Goal: Information Seeking & Learning: Learn about a topic

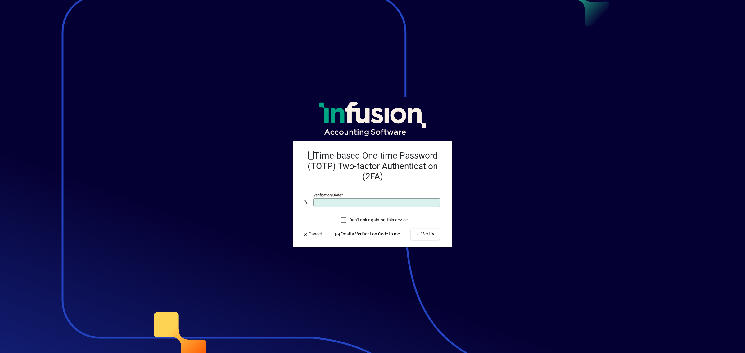
type input "******"
click at [411, 229] on button "Verify" at bounding box center [425, 234] width 29 height 11
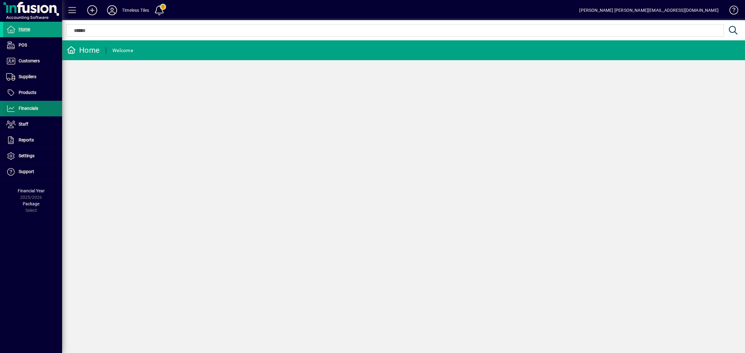
click at [35, 106] on span "Financials" at bounding box center [29, 108] width 20 height 5
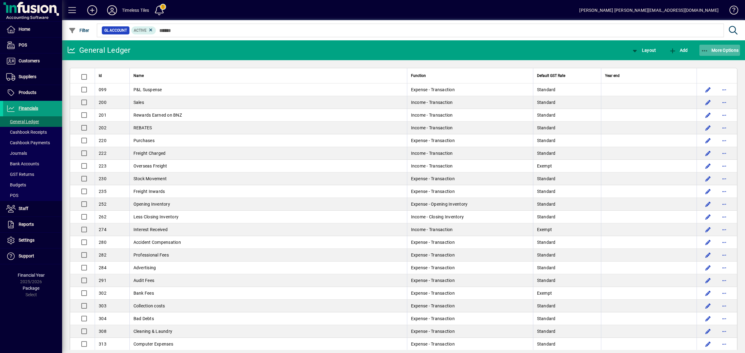
click at [714, 52] on span "More Options" at bounding box center [720, 50] width 38 height 5
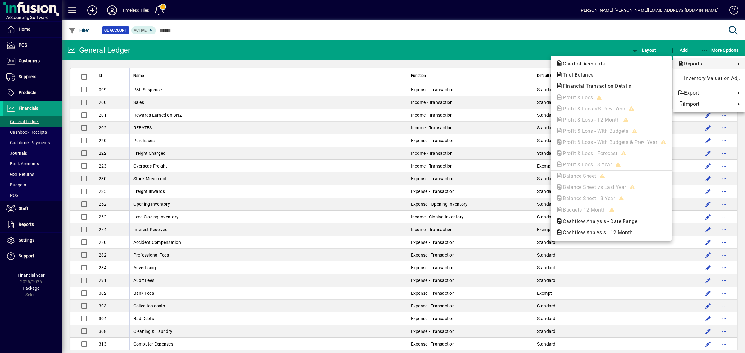
click at [466, 173] on div at bounding box center [372, 176] width 745 height 353
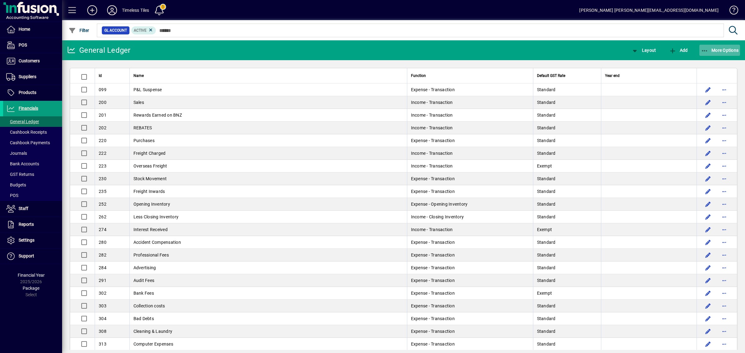
click at [724, 52] on span "More Options" at bounding box center [720, 50] width 38 height 5
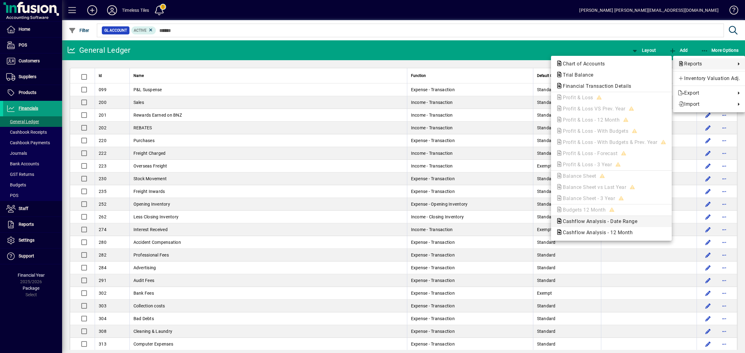
click at [586, 222] on span "Cashflow Analysis - Date Range" at bounding box center [598, 221] width 84 height 6
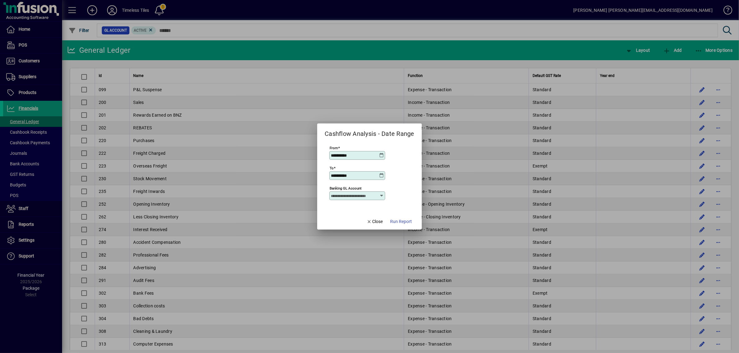
click at [380, 154] on icon at bounding box center [381, 155] width 5 height 5
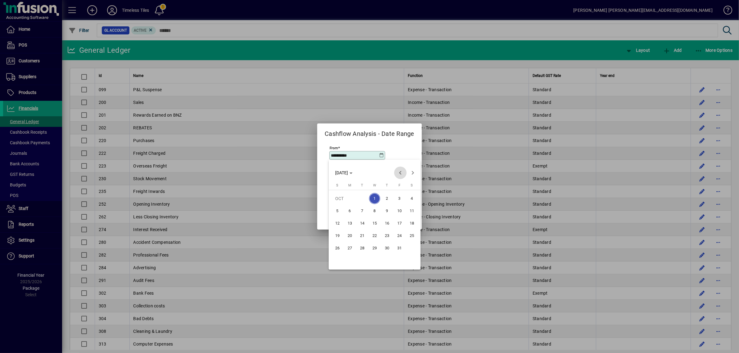
click at [398, 172] on span "Previous month" at bounding box center [400, 173] width 12 height 12
click at [351, 208] on span "1" at bounding box center [349, 210] width 11 height 11
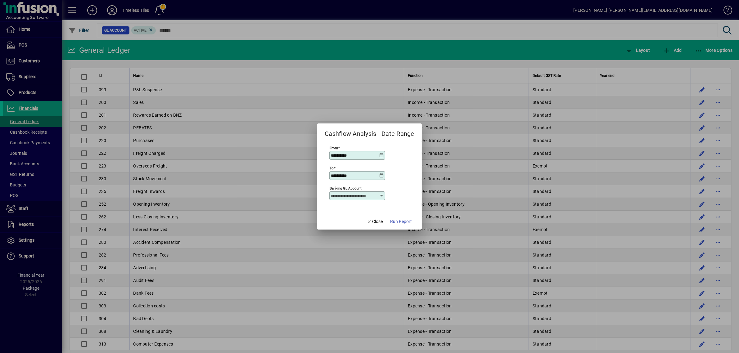
type input "**********"
click at [401, 220] on span "Run Report" at bounding box center [401, 221] width 22 height 7
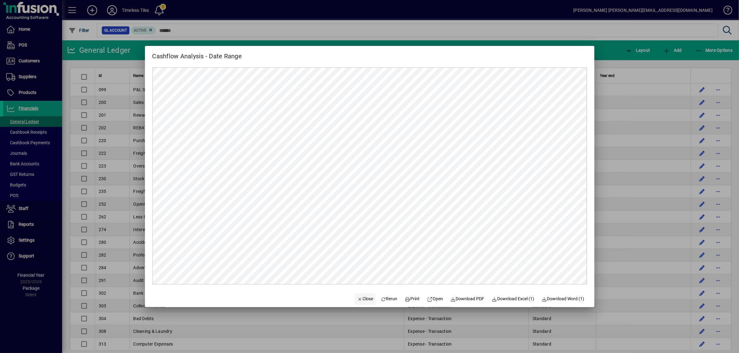
click at [357, 298] on span "Close" at bounding box center [365, 299] width 16 height 7
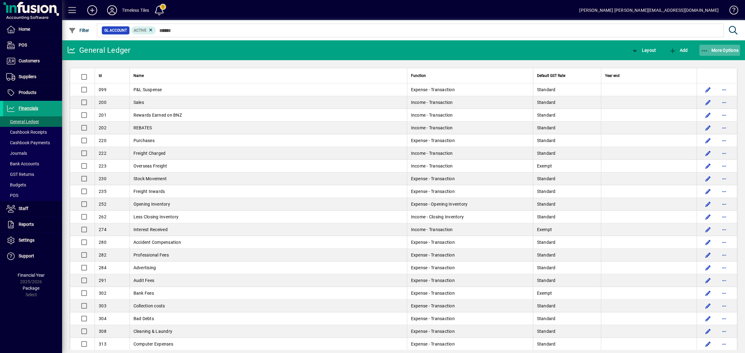
click at [718, 50] on span "More Options" at bounding box center [720, 50] width 38 height 5
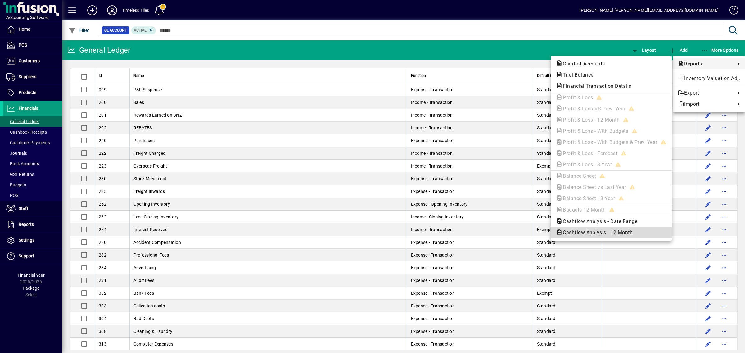
click at [582, 234] on span "Cashflow Analysis - 12 Month" at bounding box center [596, 233] width 80 height 6
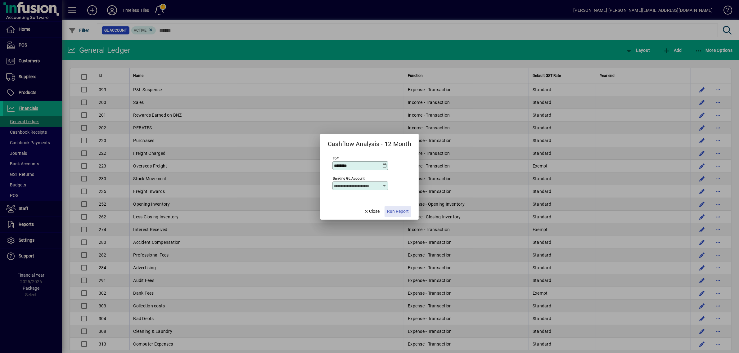
click at [404, 217] on span "button" at bounding box center [398, 211] width 27 height 15
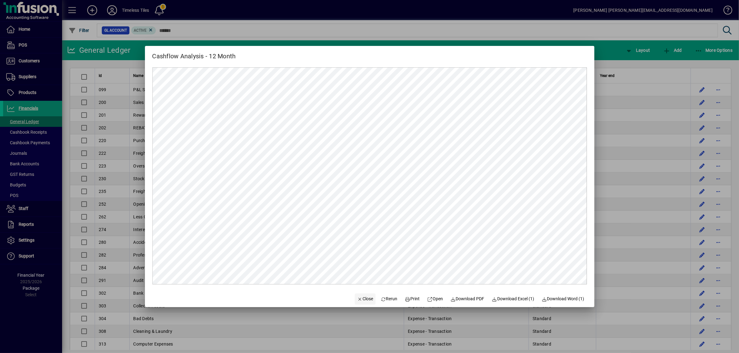
click at [363, 299] on span "Close" at bounding box center [365, 299] width 16 height 7
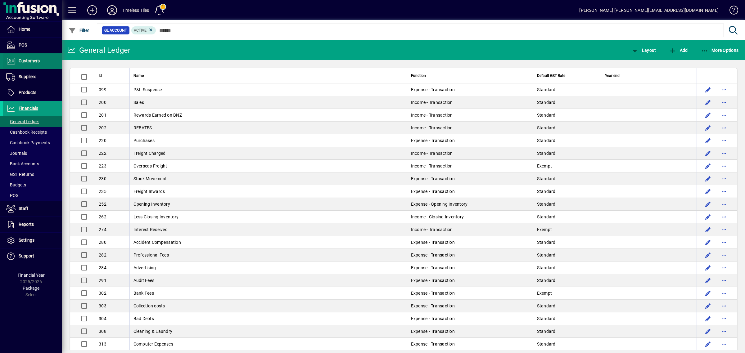
click at [25, 59] on span "Customers" at bounding box center [29, 60] width 21 height 5
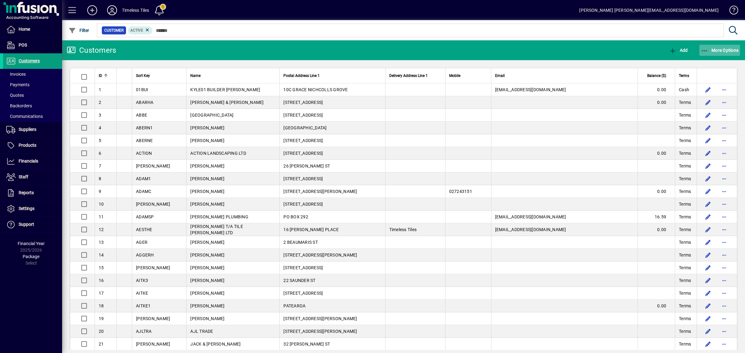
click at [715, 50] on span "More Options" at bounding box center [720, 50] width 38 height 5
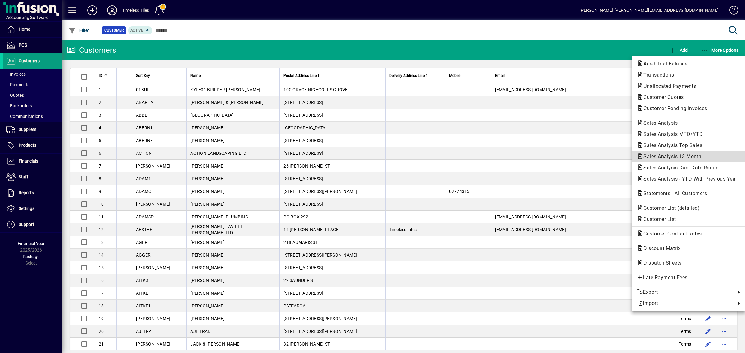
click at [670, 156] on span "Sales Analysis 13 Month" at bounding box center [671, 157] width 68 height 6
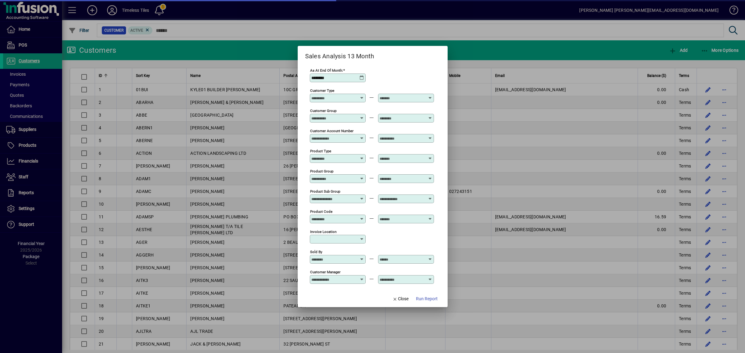
type input "**********"
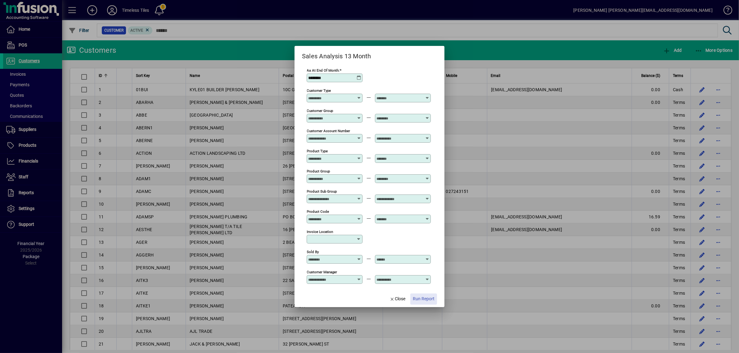
click at [419, 298] on span "Run Report" at bounding box center [424, 299] width 22 height 7
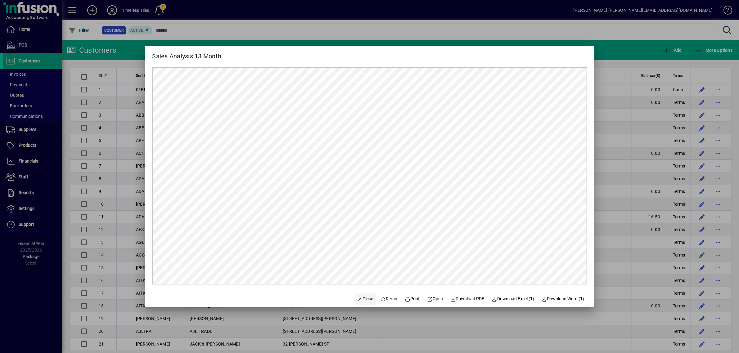
click at [360, 299] on span "Close" at bounding box center [365, 299] width 16 height 7
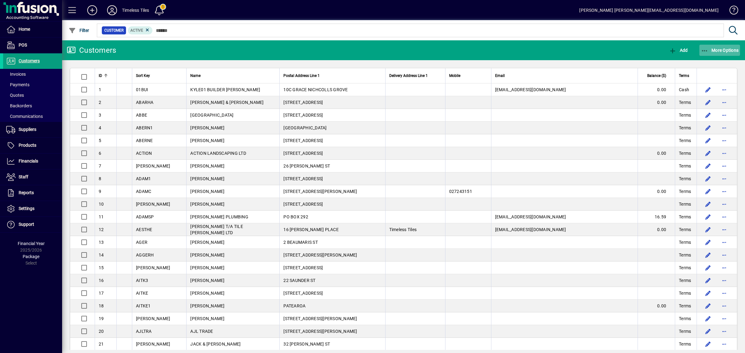
click at [722, 50] on span "More Options" at bounding box center [720, 50] width 38 height 5
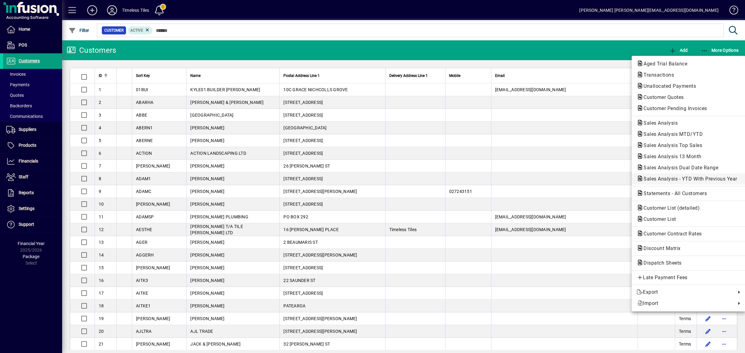
click at [687, 182] on span "Sales Analysis - YTD With Previous Year" at bounding box center [689, 178] width 104 height 7
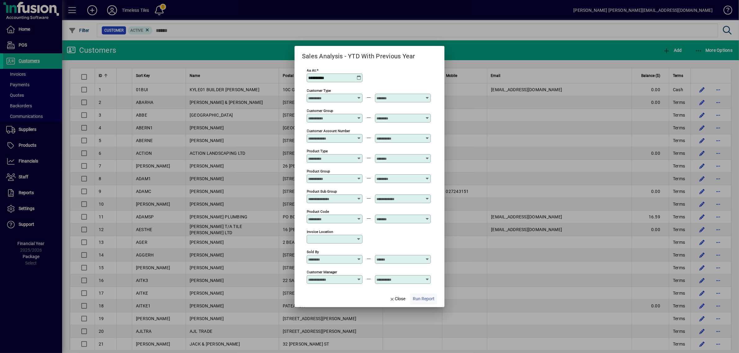
type input "**********"
click at [421, 301] on span "Run Report" at bounding box center [424, 299] width 22 height 7
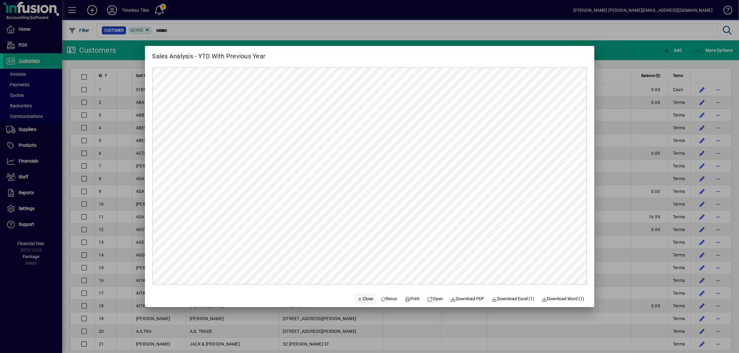
drag, startPoint x: 358, startPoint y: 302, endPoint x: 358, endPoint y: 297, distance: 5.3
click at [358, 302] on span "Close" at bounding box center [365, 299] width 16 height 7
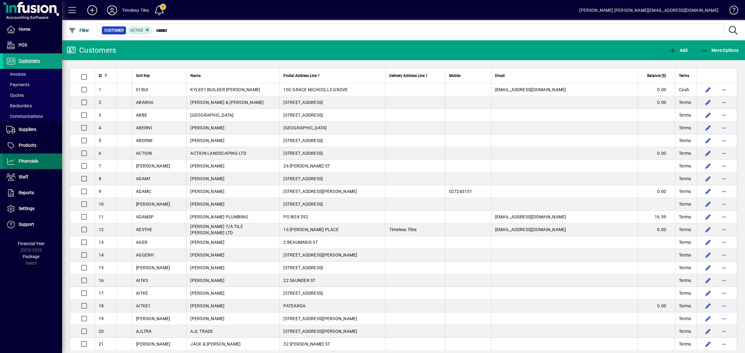
click at [31, 164] on span "Financials" at bounding box center [20, 161] width 35 height 7
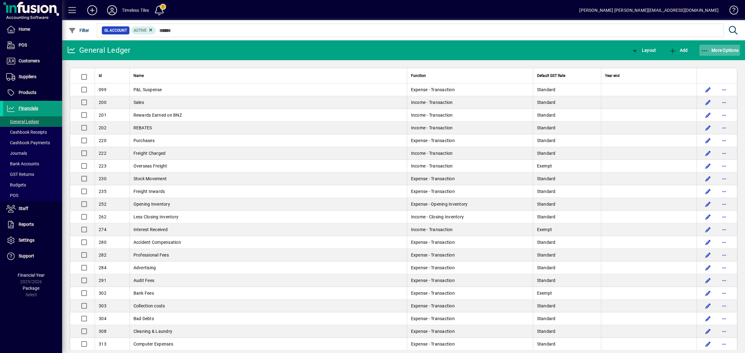
click at [723, 52] on span "More Options" at bounding box center [720, 50] width 38 height 5
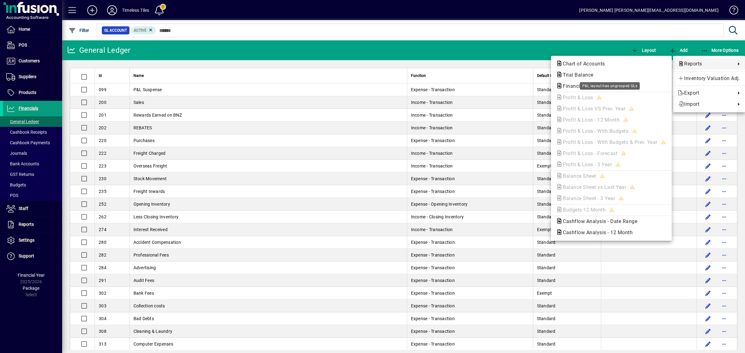
click at [595, 86] on div "P&L layout has ungrouped GLs" at bounding box center [610, 85] width 60 height 7
click at [601, 293] on div at bounding box center [372, 176] width 745 height 353
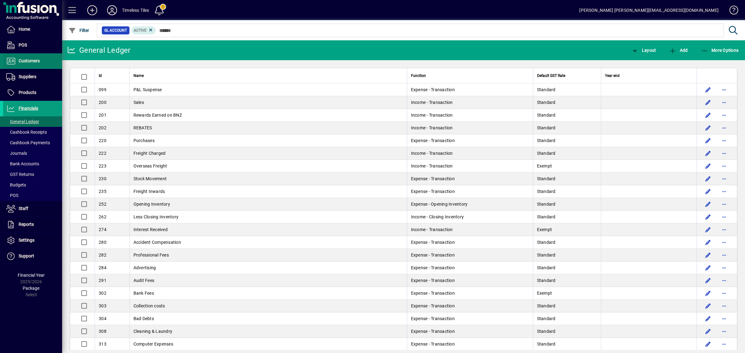
click at [31, 63] on span "Customers" at bounding box center [29, 60] width 21 height 5
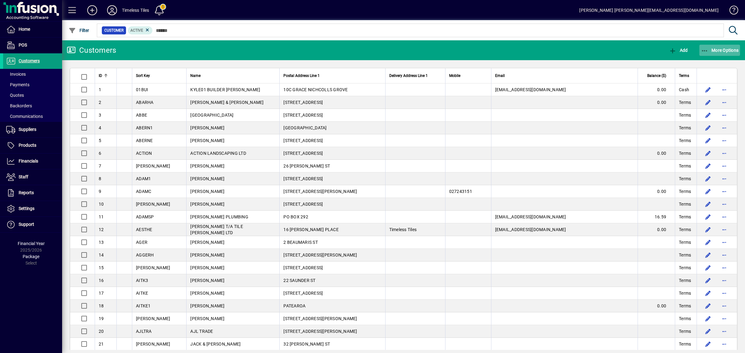
click at [725, 51] on span "More Options" at bounding box center [720, 50] width 38 height 5
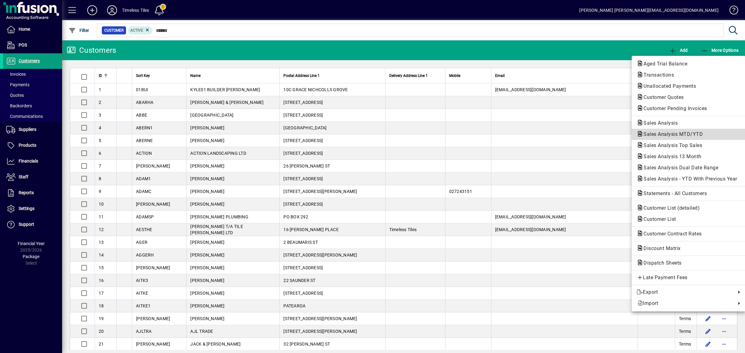
click at [661, 132] on span "Sales Analysis MTD/YTD" at bounding box center [671, 134] width 69 height 6
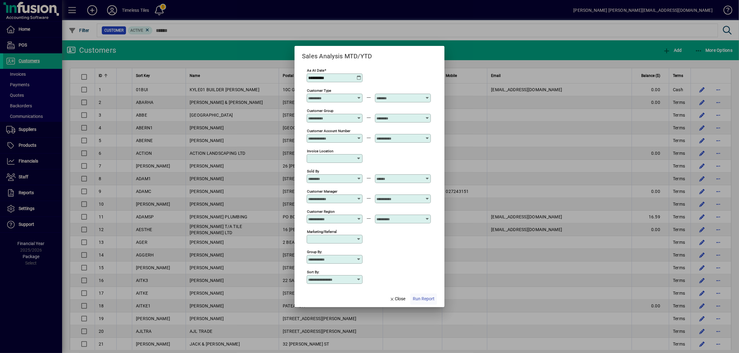
click at [424, 300] on span "Run Report" at bounding box center [424, 299] width 22 height 7
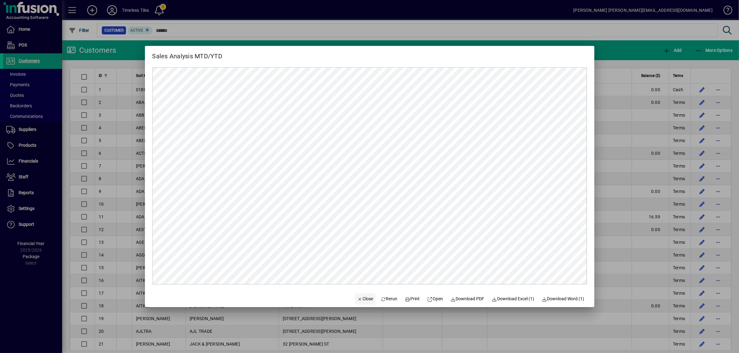
click at [357, 298] on span "Close" at bounding box center [365, 299] width 16 height 7
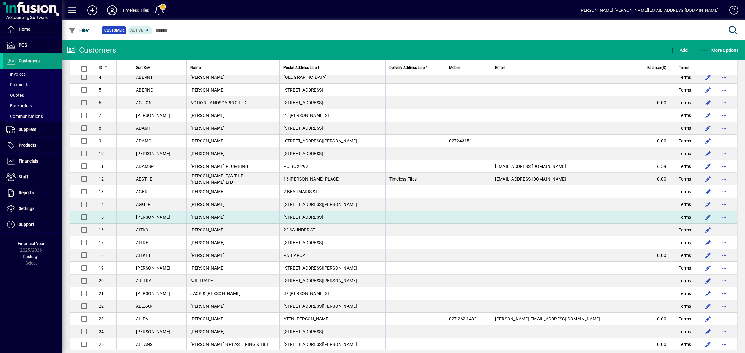
scroll to position [39, 0]
